Goal: Find specific page/section: Find specific page/section

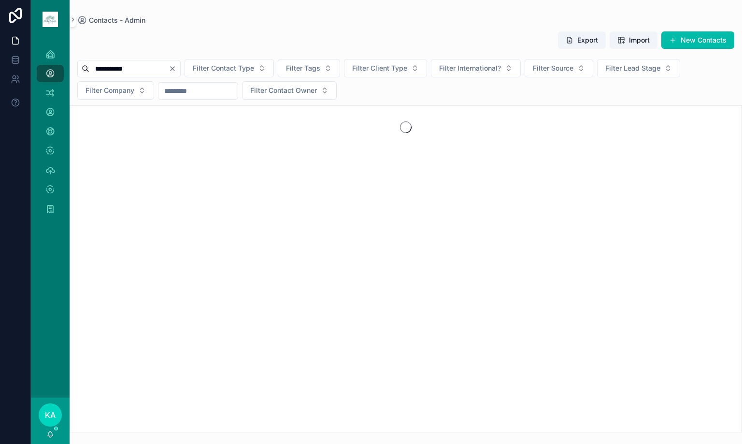
type input "**********"
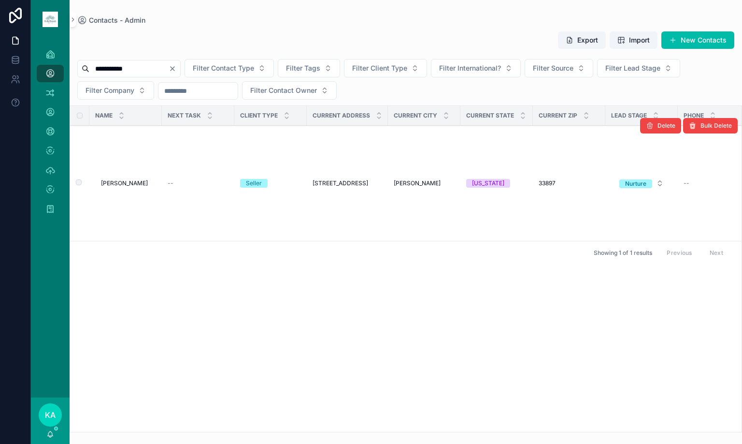
click at [104, 184] on span "[PERSON_NAME]" at bounding box center [124, 183] width 47 height 8
